Goal: Register for event/course

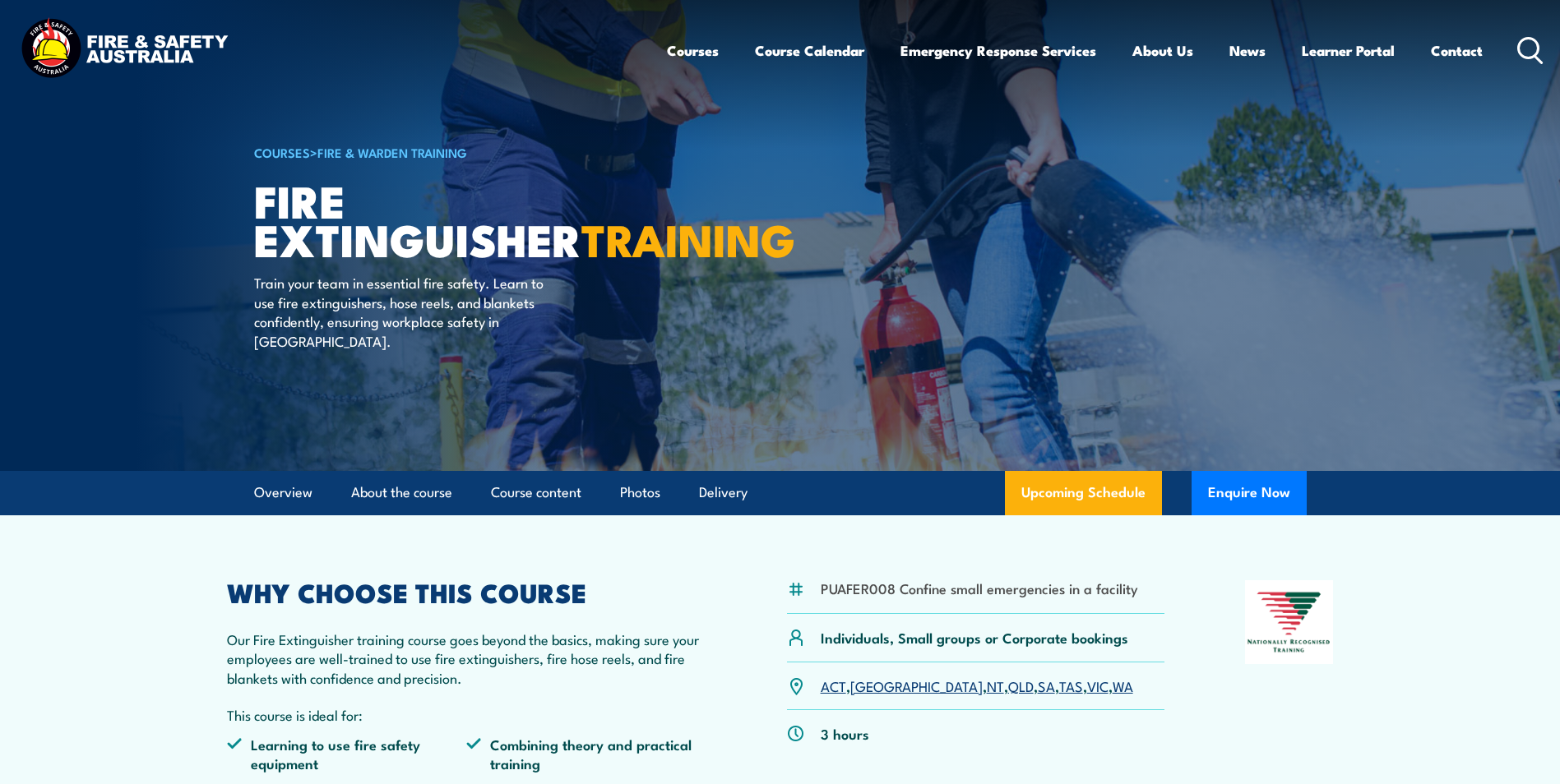
click at [1112, 684] on link "WA" at bounding box center [1122, 686] width 21 height 20
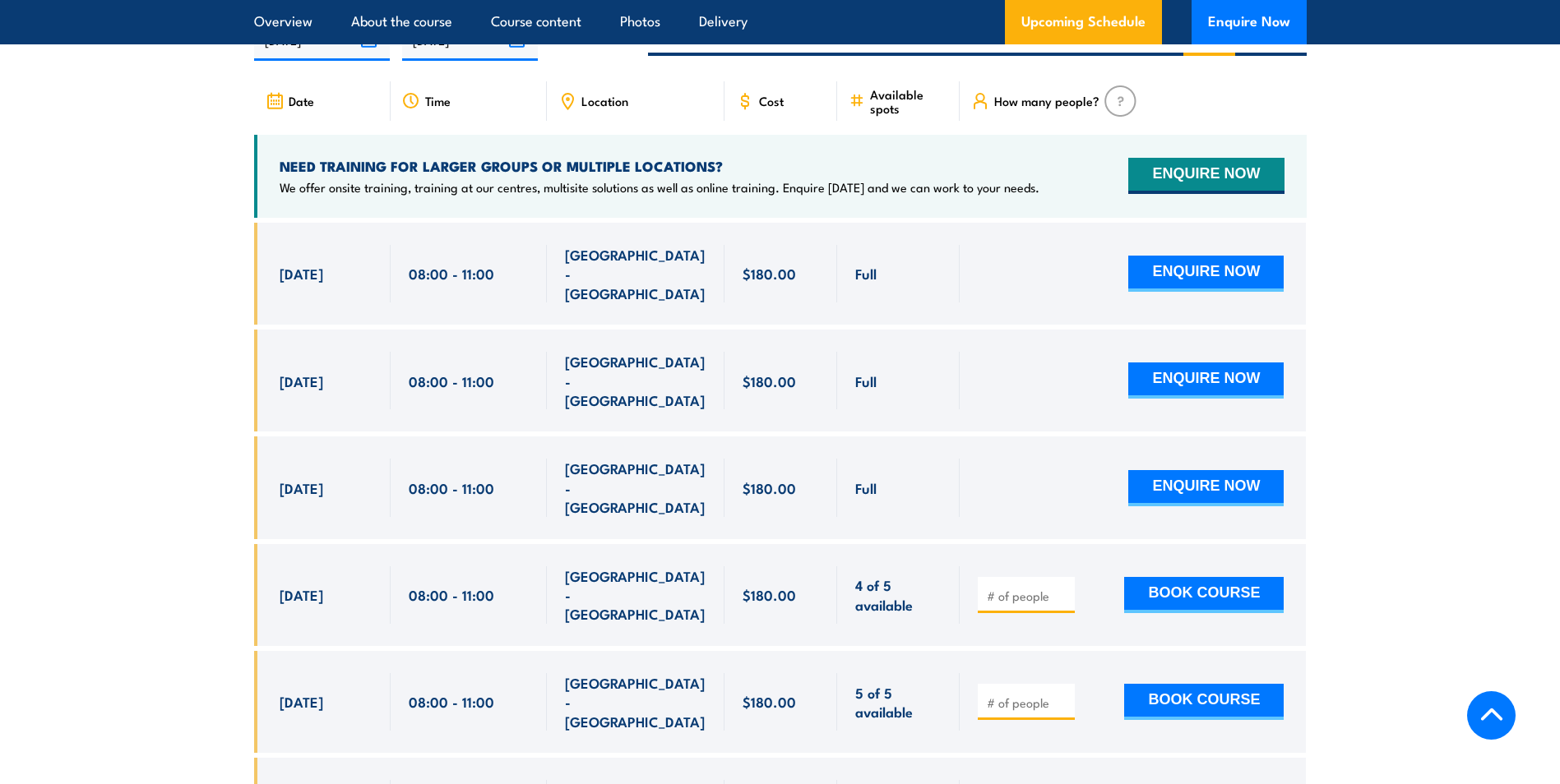
scroll to position [2841, 0]
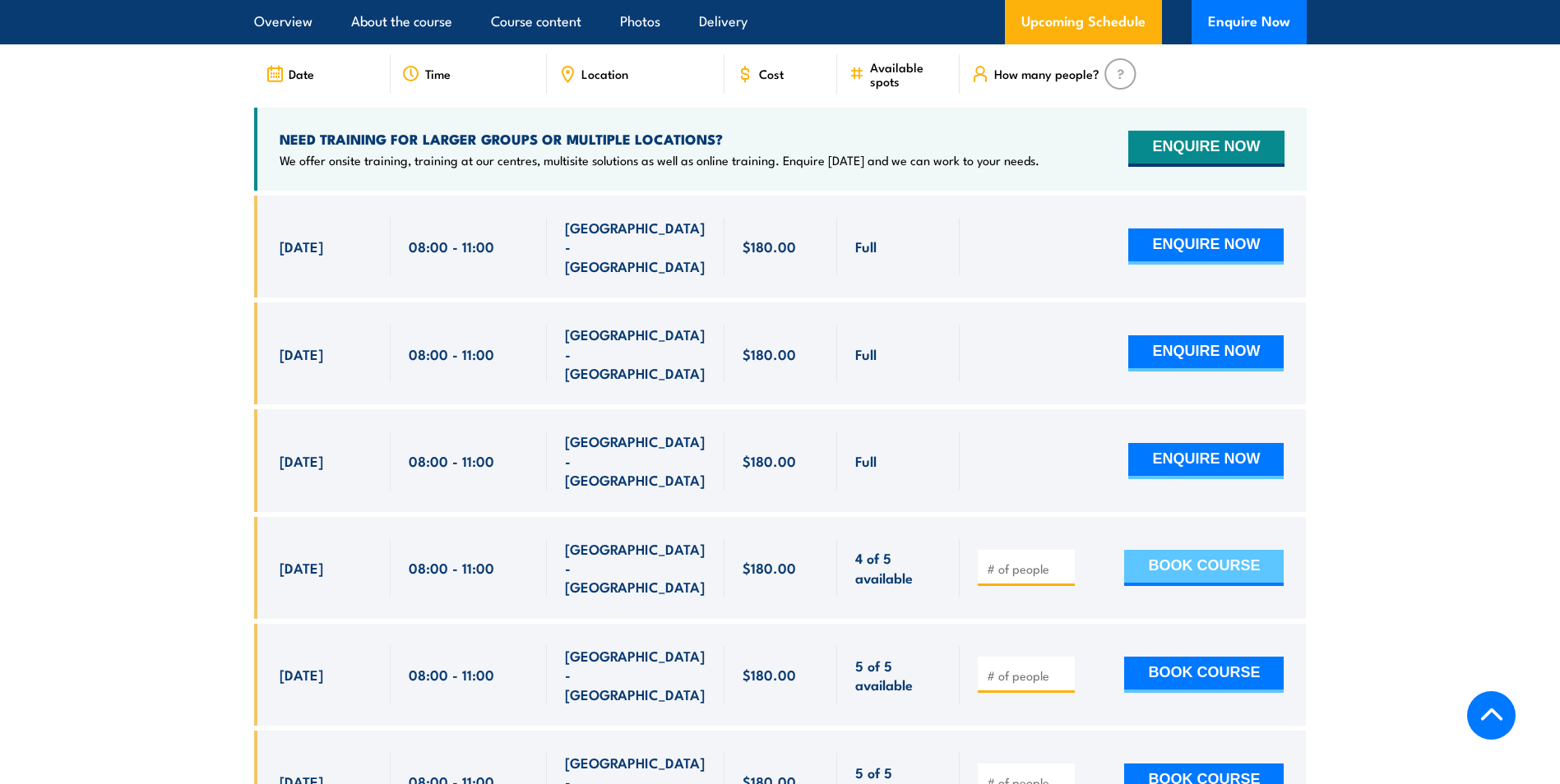
click at [1204, 550] on button "BOOK COURSE" at bounding box center [1204, 568] width 159 height 37
type input "1"
click at [1152, 550] on button "BOOK COURSE" at bounding box center [1204, 568] width 159 height 37
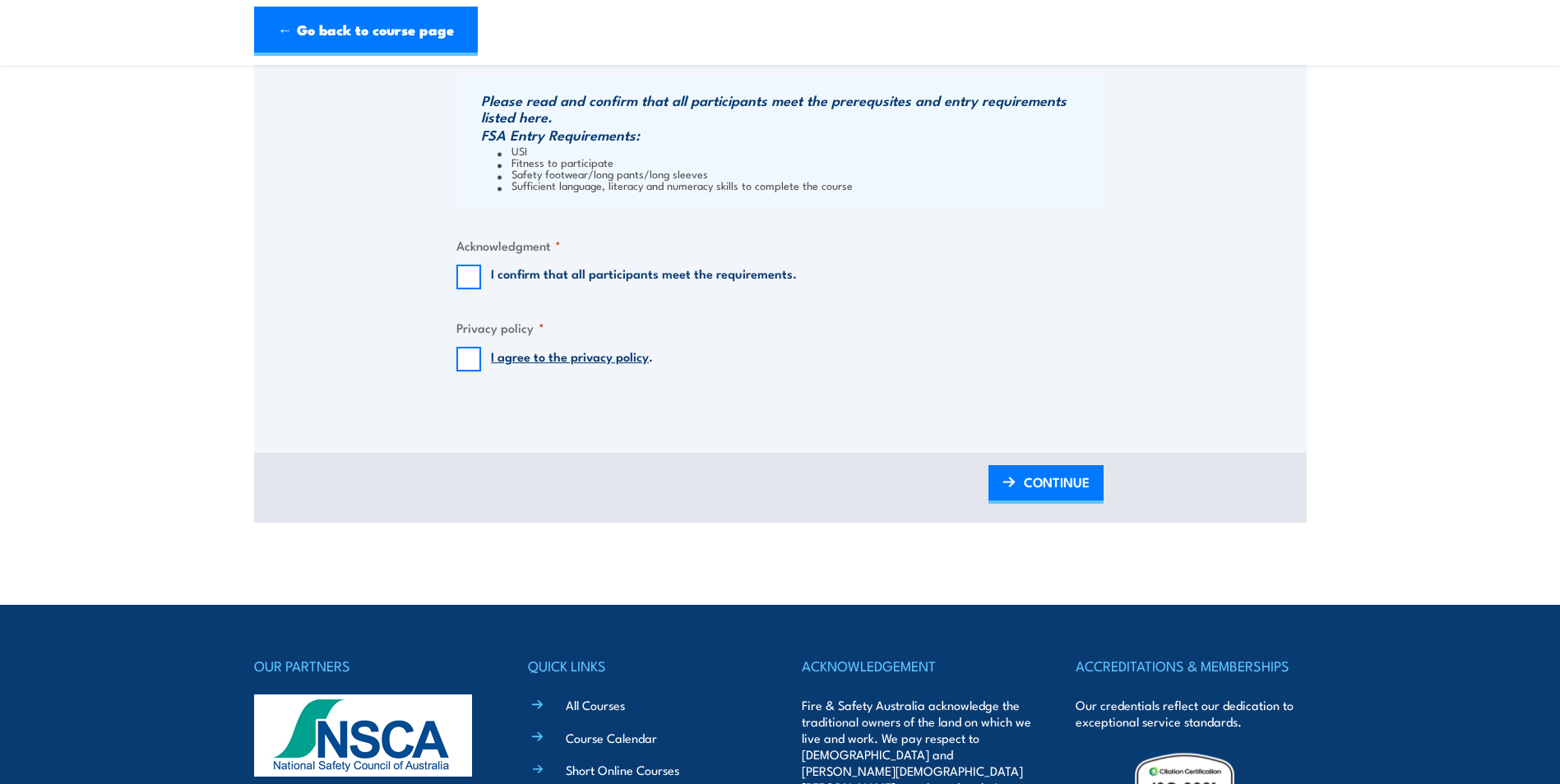
scroll to position [1316, 0]
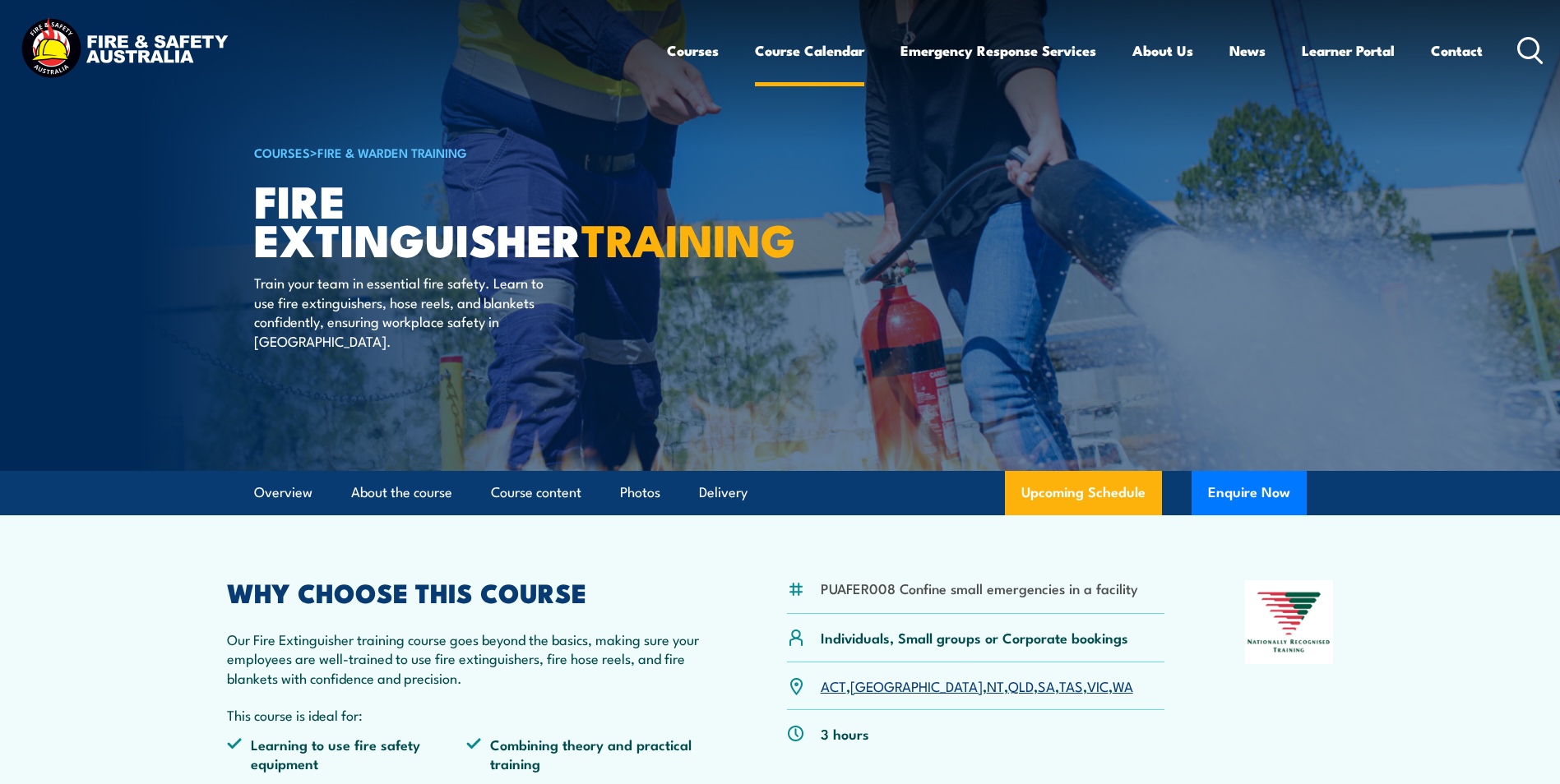
click at [814, 47] on link "Course Calendar" at bounding box center [810, 51] width 110 height 43
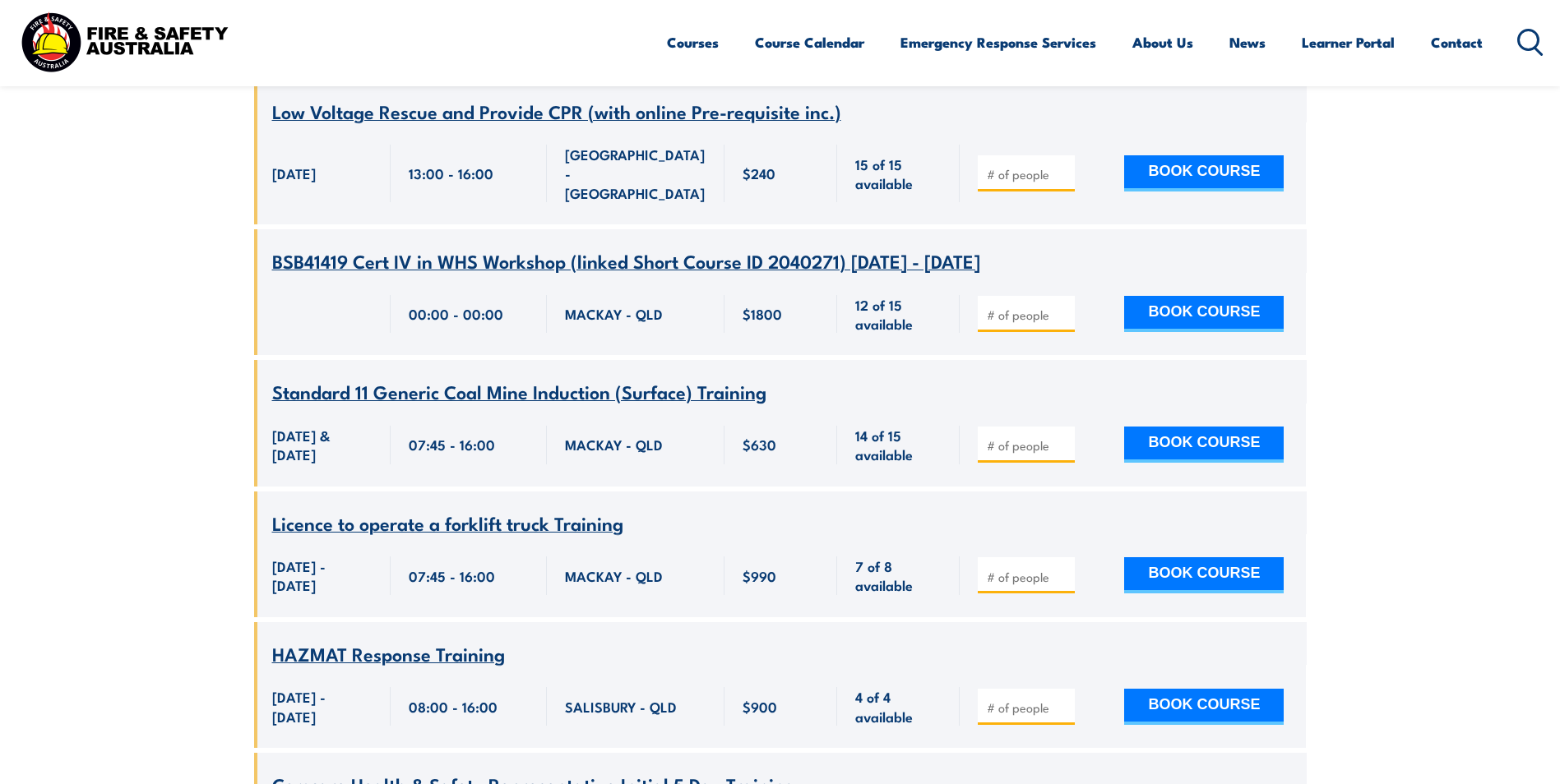
scroll to position [8220, 0]
